Goal: Task Accomplishment & Management: Use online tool/utility

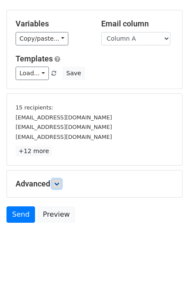
click at [56, 182] on icon at bounding box center [56, 183] width 5 height 5
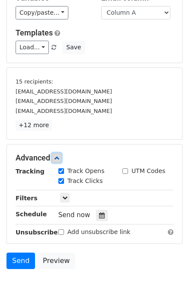
scroll to position [99, 0]
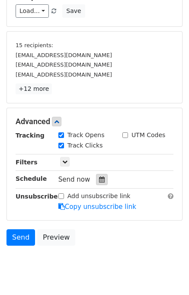
click at [99, 179] on icon at bounding box center [102, 179] width 6 height 6
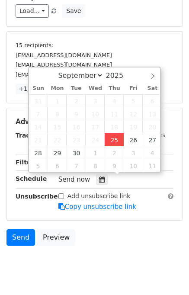
type input "2025-09-25 12:15"
type input "15"
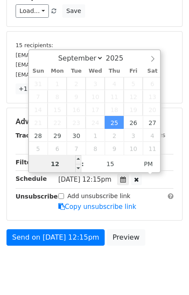
type input "1"
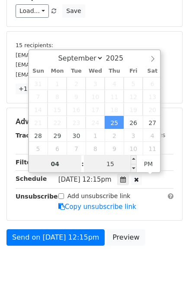
type input "04"
type input "2025-09-25 16:15"
click at [101, 164] on input "15" at bounding box center [110, 163] width 53 height 17
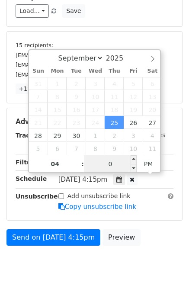
type input "00"
type input "2025-09-25 16:00"
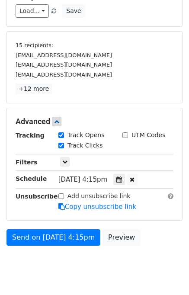
click at [159, 229] on div "Send on Sep 25 at 4:15pm Preview" at bounding box center [94, 239] width 189 height 21
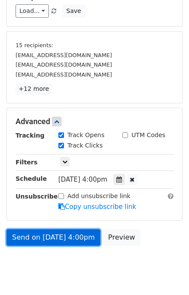
click at [48, 237] on link "Send on Sep 25 at 4:00pm" at bounding box center [53, 237] width 94 height 16
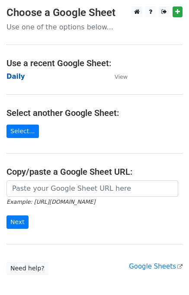
click at [14, 75] on strong "Daily" at bounding box center [15, 77] width 19 height 8
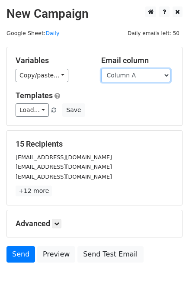
drag, startPoint x: 145, startPoint y: 75, endPoint x: 144, endPoint y: 81, distance: 5.8
click at [145, 75] on select "Column A Column B" at bounding box center [135, 75] width 69 height 13
select select "Column B"
click at [101, 69] on select "Column A Column B" at bounding box center [135, 75] width 69 height 13
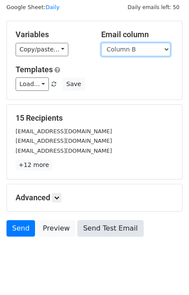
scroll to position [40, 0]
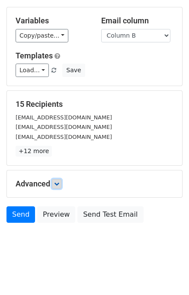
click at [54, 185] on link at bounding box center [57, 184] width 10 height 10
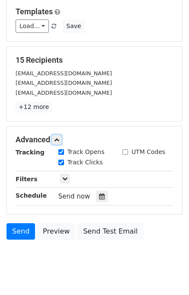
scroll to position [107, 0]
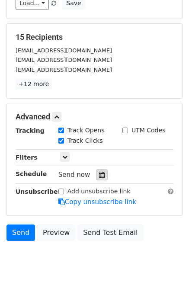
click at [99, 172] on icon at bounding box center [102, 175] width 6 height 6
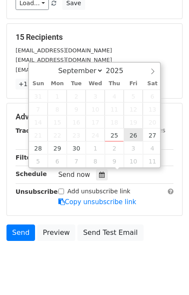
type input "2025-09-26 12:00"
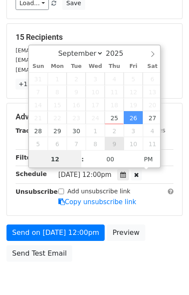
scroll to position [0, 0]
type input "05"
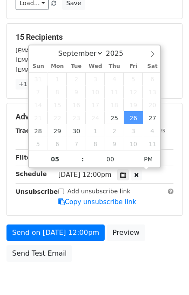
type input "2025-09-26 17:00"
click at [164, 253] on body "New Campaign Daily emails left: 50 Google Sheet: Daily Variables Copy/paste... …" at bounding box center [94, 100] width 189 height 401
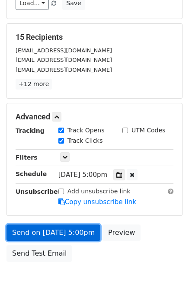
click at [67, 230] on link "Send on Sep 26 at 5:00pm" at bounding box center [53, 232] width 94 height 16
